Goal: Task Accomplishment & Management: Use online tool/utility

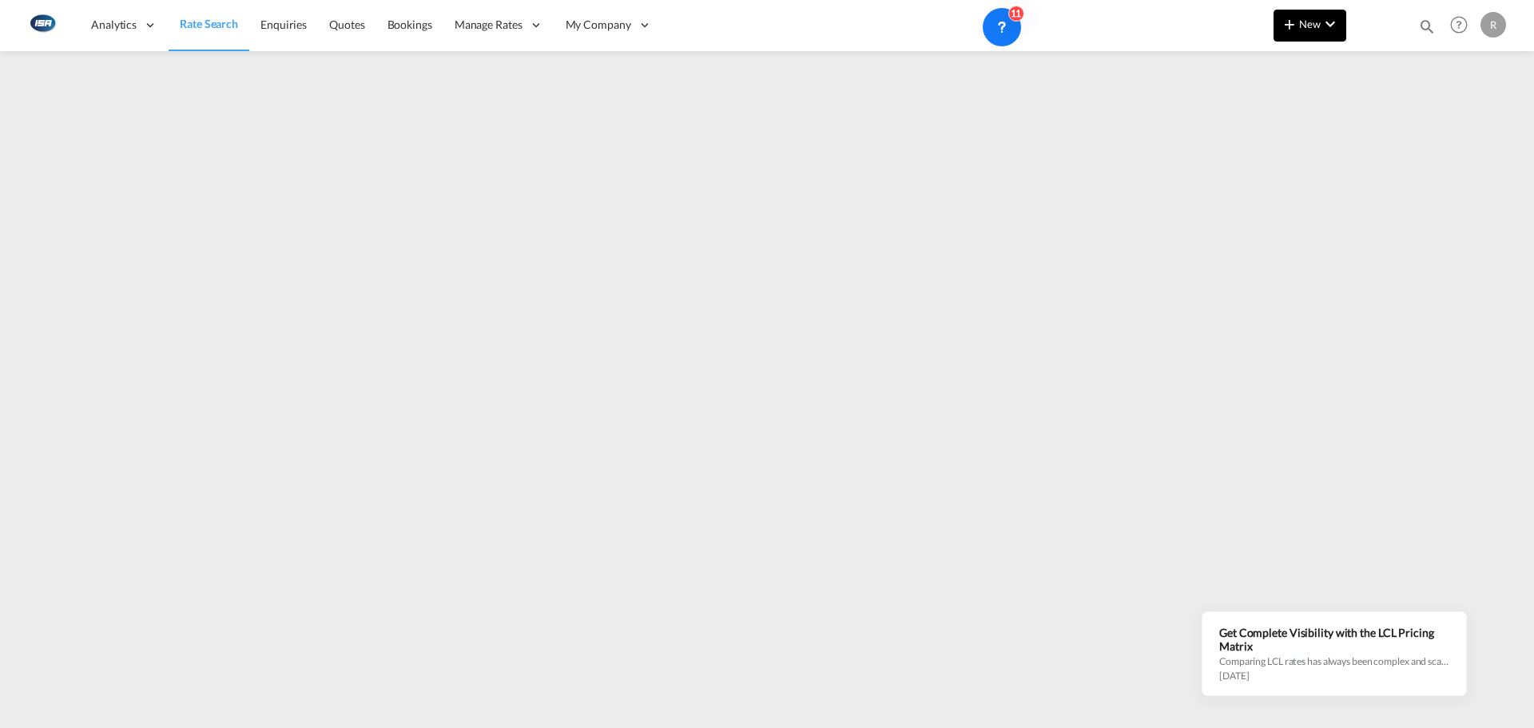
click at [1327, 34] on button "New" at bounding box center [1310, 26] width 73 height 32
click at [1303, 58] on div "Rates" at bounding box center [1291, 68] width 64 height 40
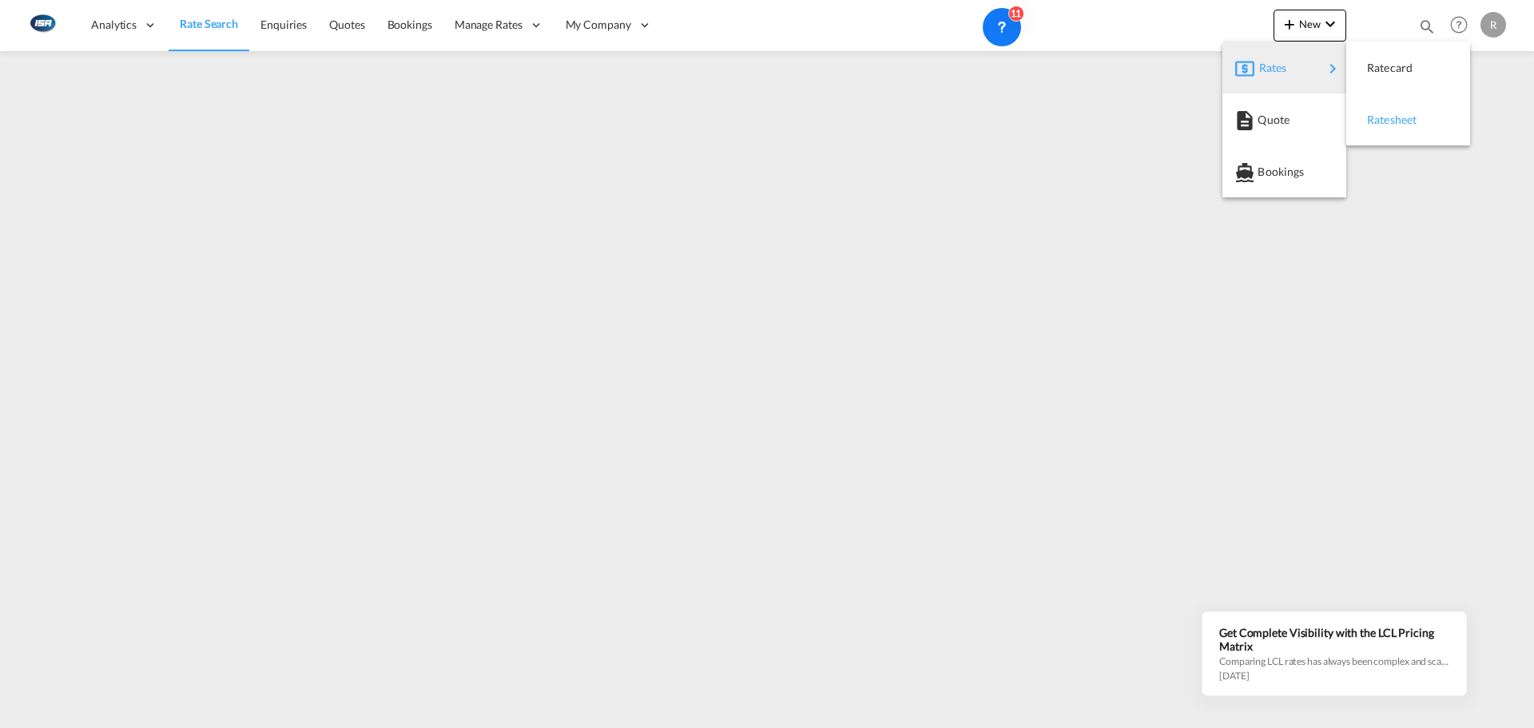
click at [1434, 129] on div "Ratesheet" at bounding box center [1408, 120] width 98 height 40
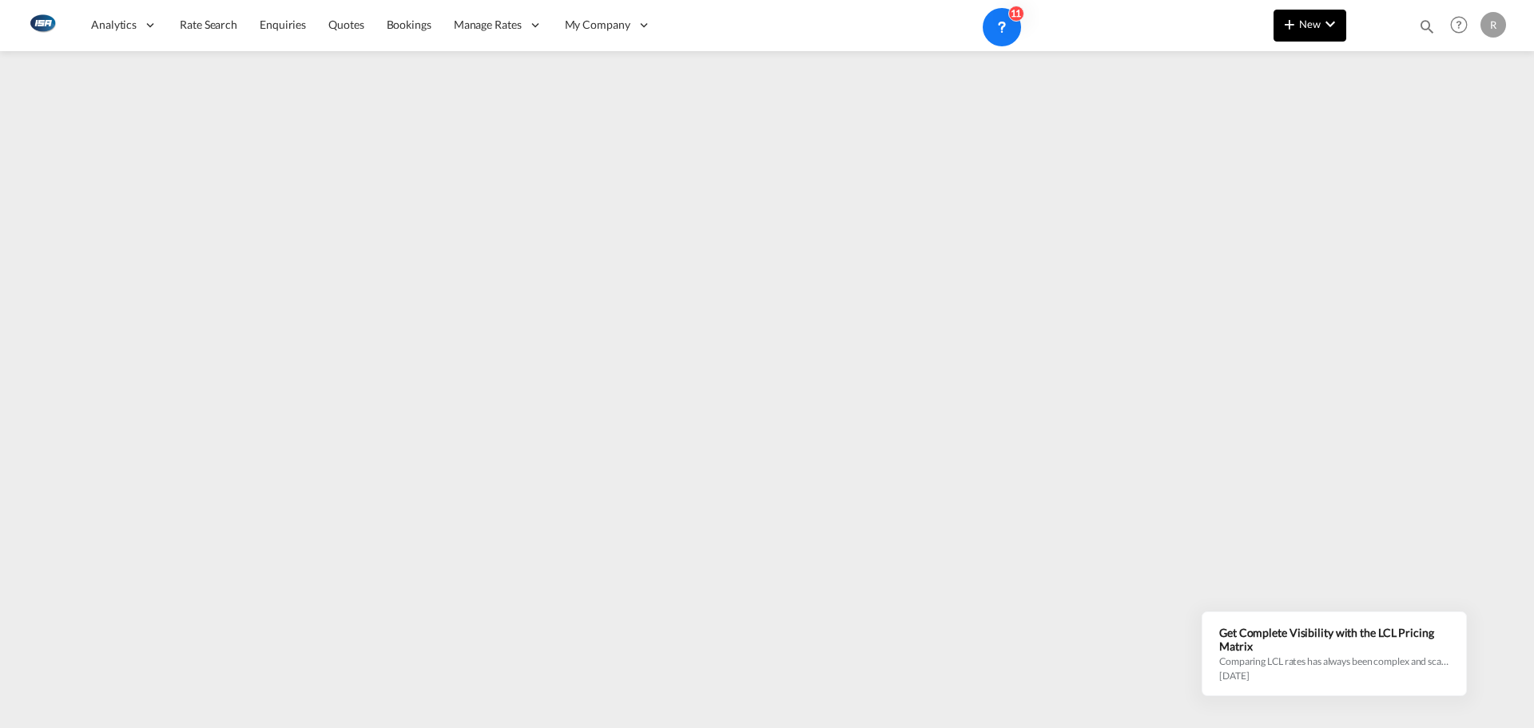
click at [1319, 30] on span "New" at bounding box center [1310, 24] width 60 height 13
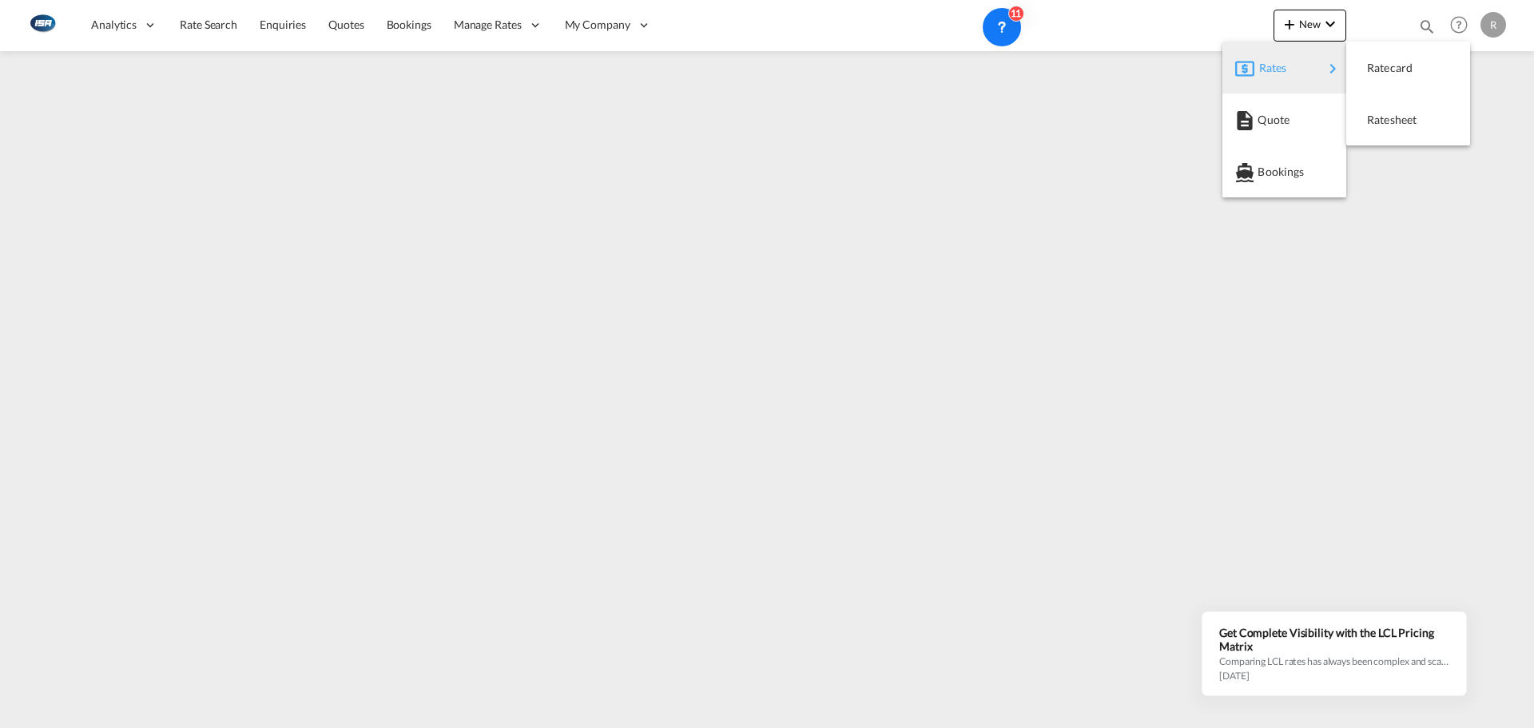
click at [1284, 74] on div "Rates" at bounding box center [1291, 68] width 64 height 40
click at [1385, 122] on span "Ratesheet" at bounding box center [1376, 120] width 18 height 32
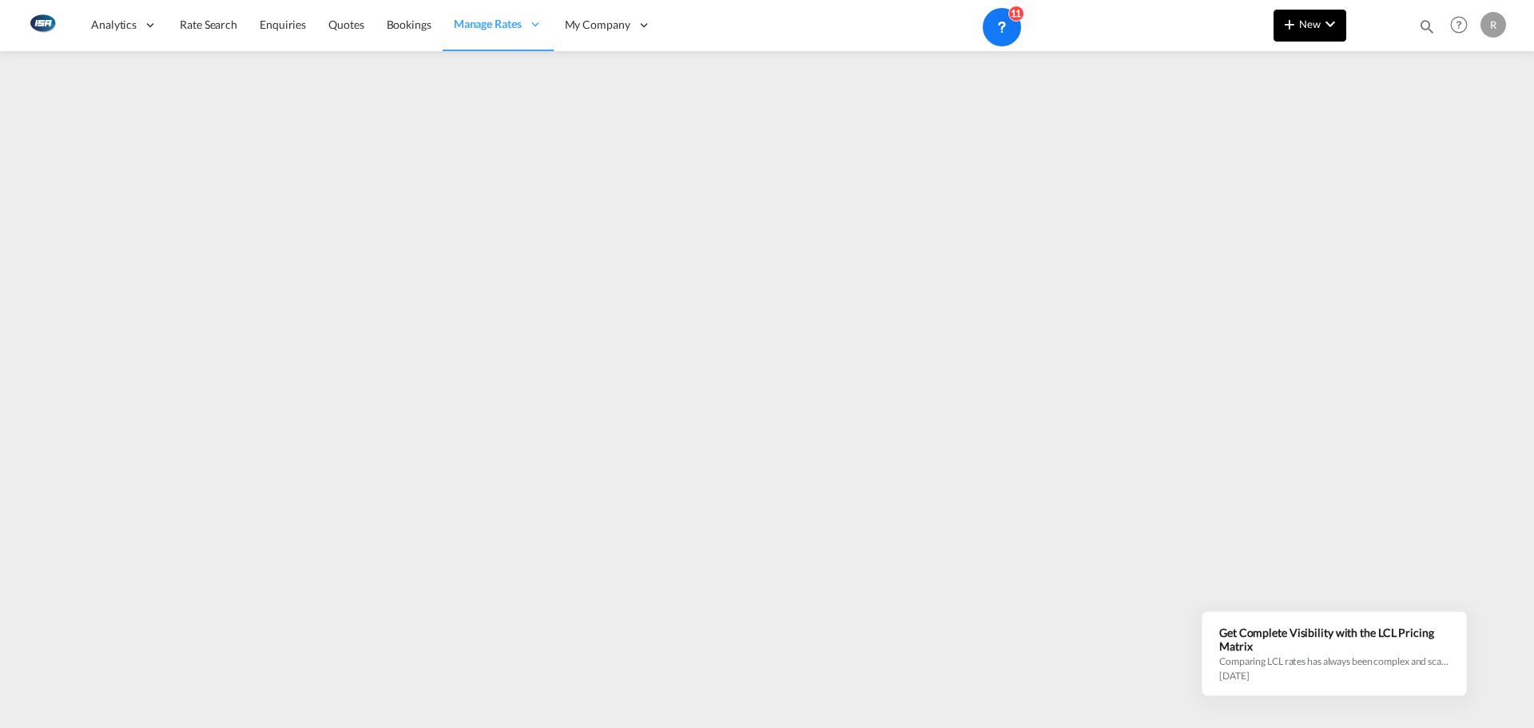
click at [1279, 30] on button "New" at bounding box center [1310, 26] width 73 height 32
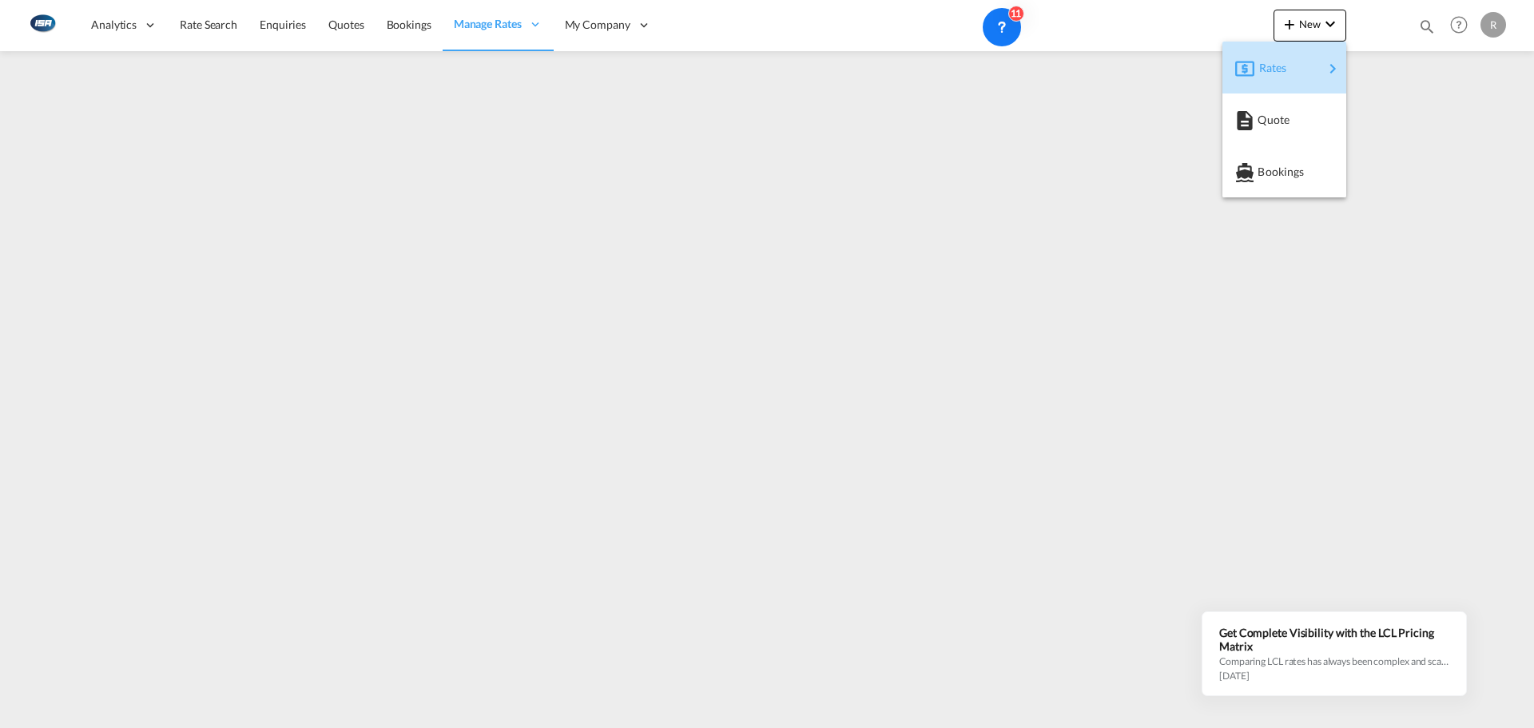
click at [1275, 73] on span "Rates" at bounding box center [1268, 68] width 19 height 32
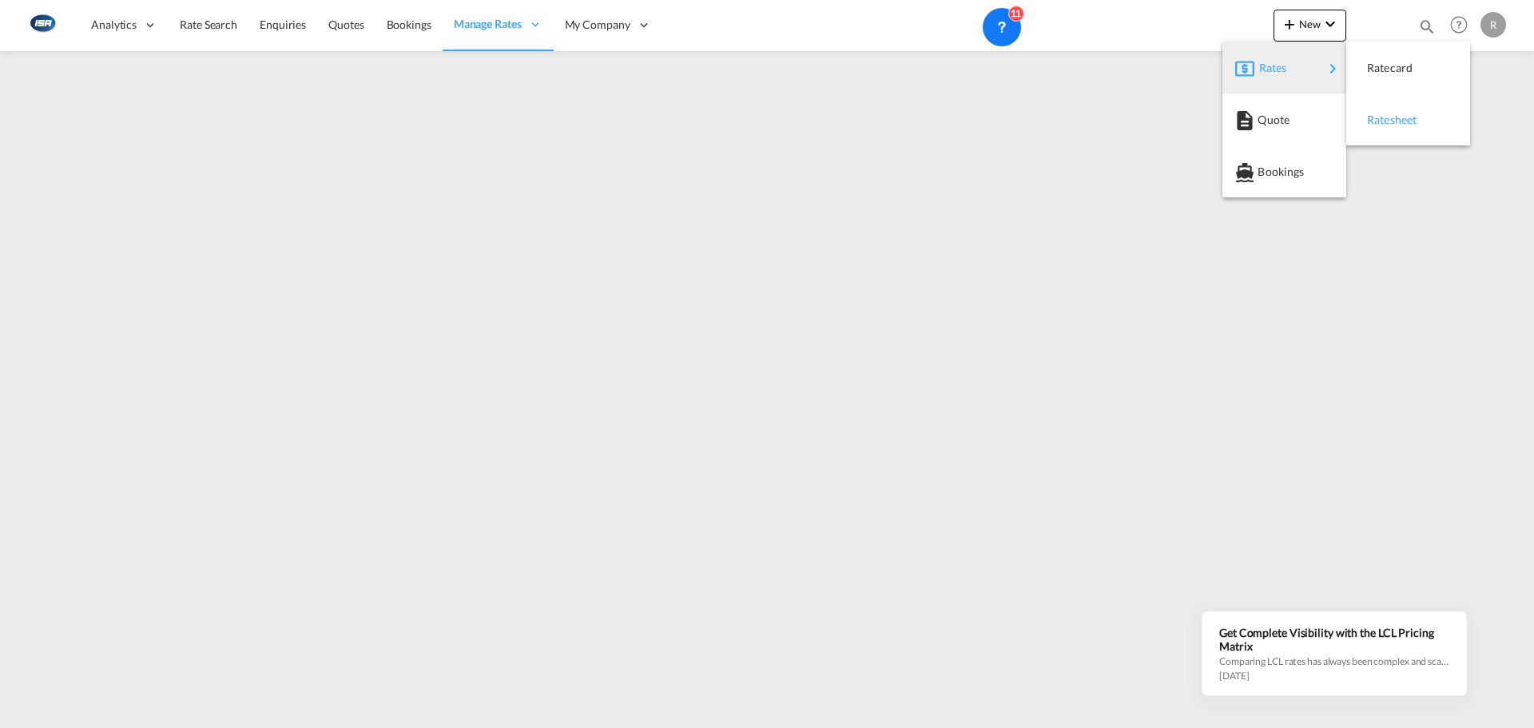
click at [1392, 108] on div "Ratesheet" at bounding box center [1396, 120] width 59 height 40
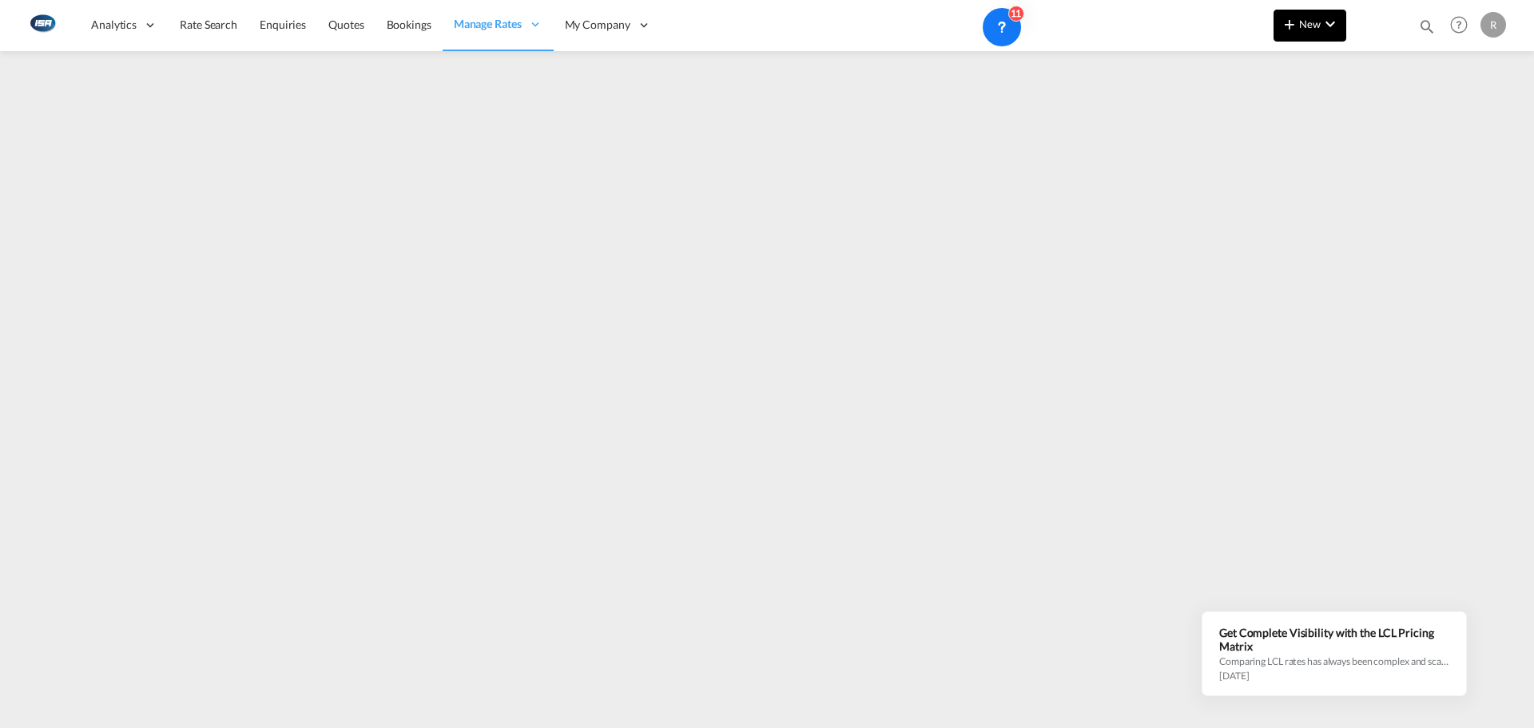
click at [1319, 33] on button "New" at bounding box center [1310, 26] width 73 height 32
click at [1317, 62] on div "Rates" at bounding box center [1291, 68] width 64 height 40
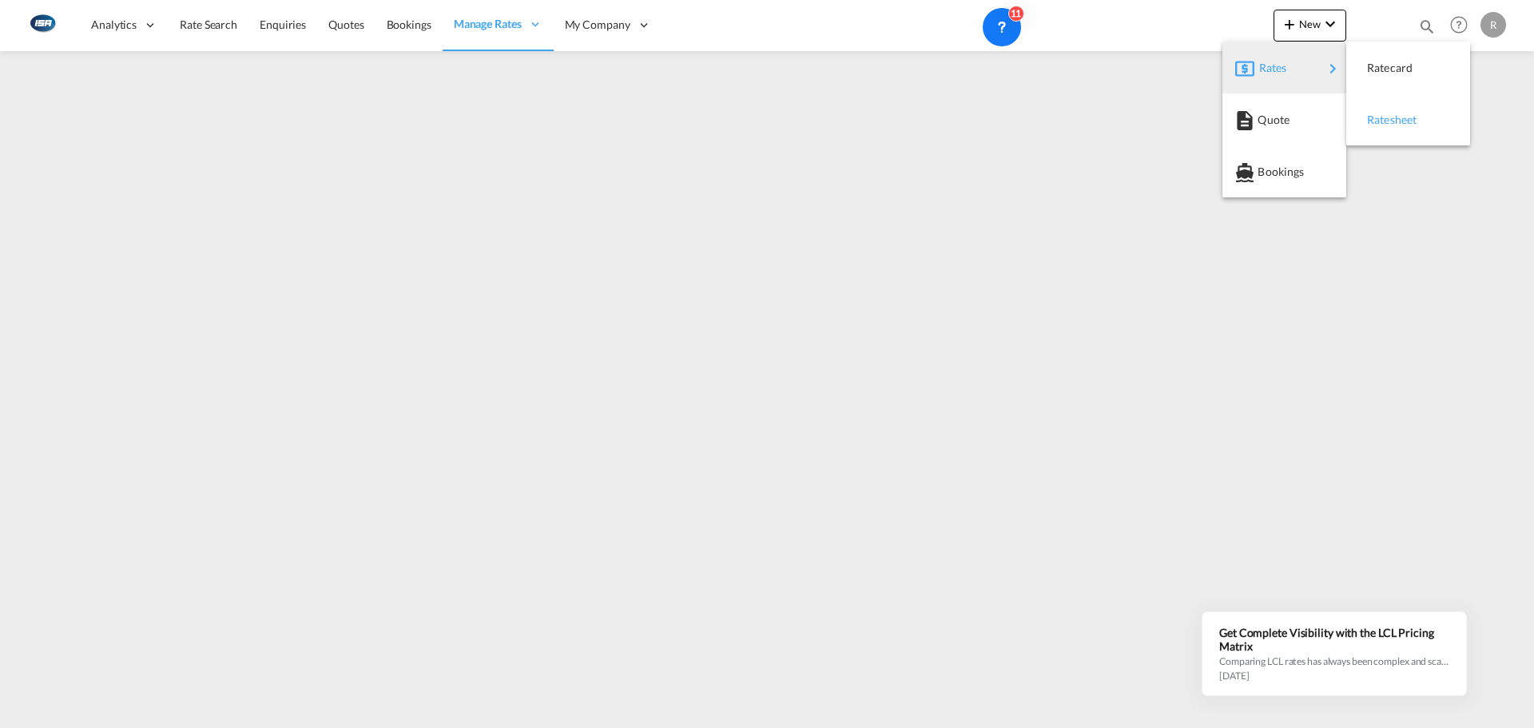
click at [1397, 101] on div "Ratesheet" at bounding box center [1396, 120] width 59 height 40
